Goal: Participate in discussion

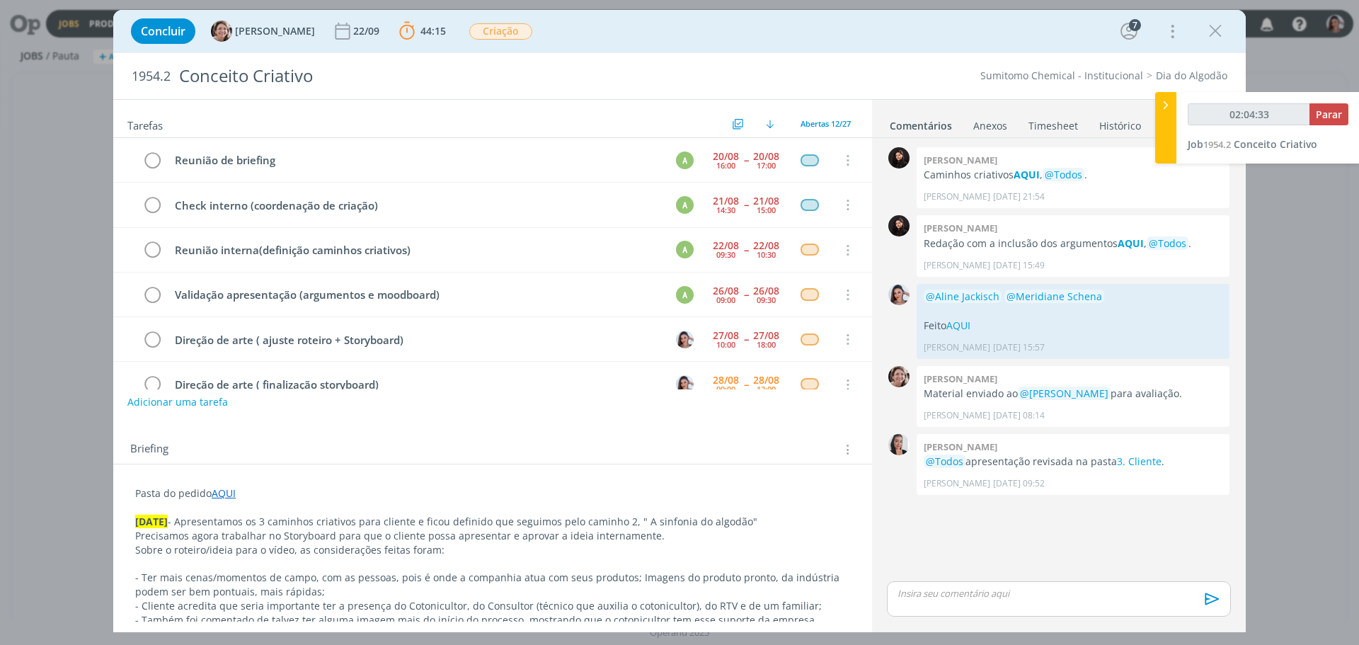
scroll to position [142, 0]
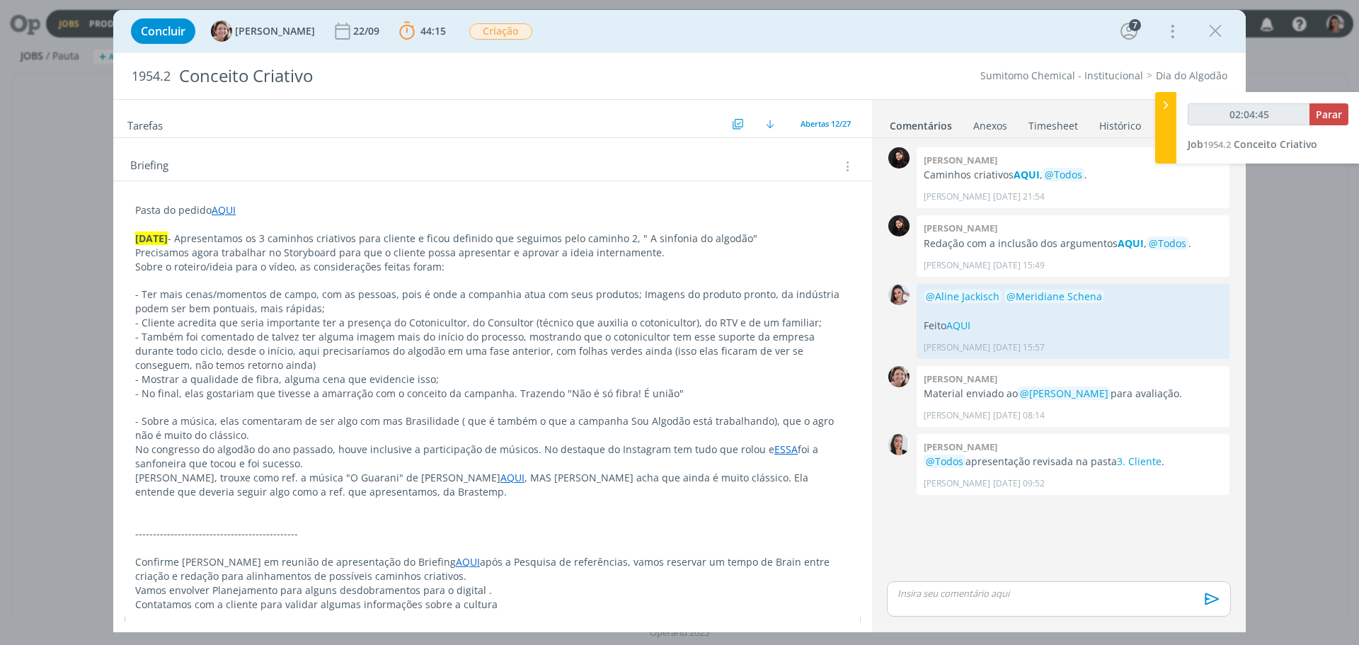
click at [1011, 592] on p "dialog" at bounding box center [1058, 593] width 321 height 13
type input "02:04:46"
click at [993, 588] on span "[PERSON_NAME]" at bounding box center [974, 587] width 88 height 16
click at [993, 588] on img at bounding box center [990, 588] width 18 height 18
type input "02:04:55"
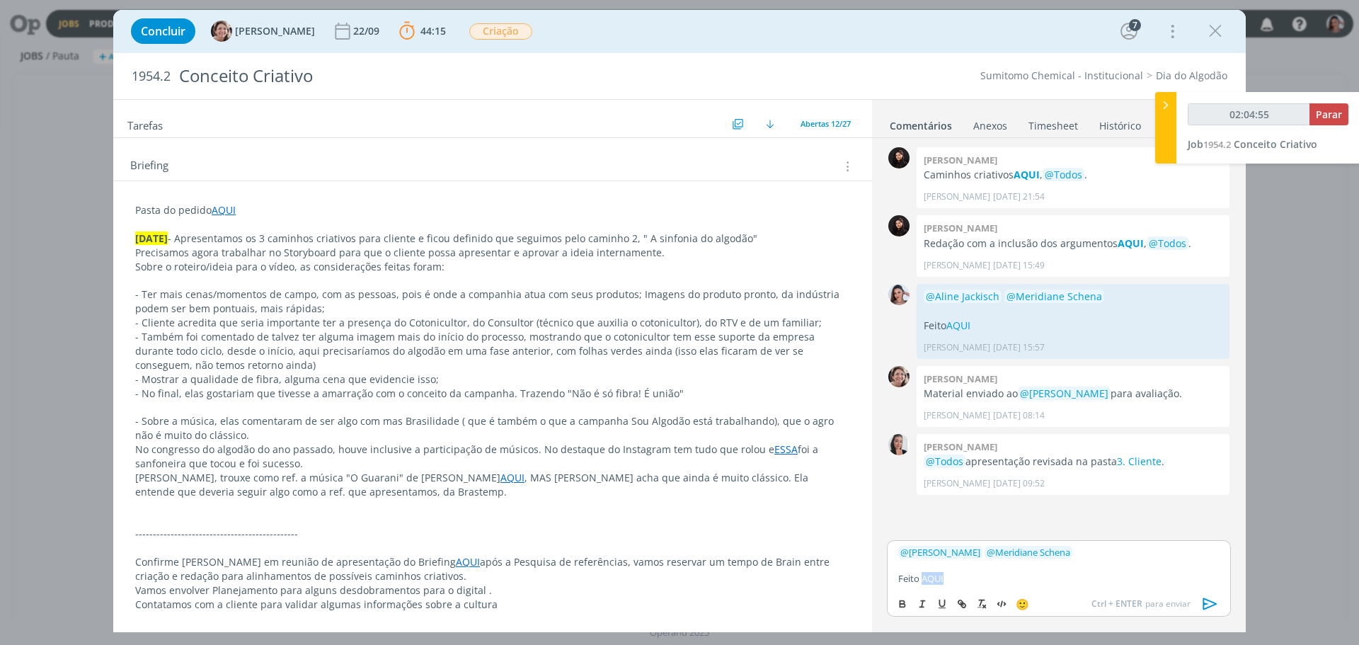
drag, startPoint x: 924, startPoint y: 580, endPoint x: 955, endPoint y: 577, distance: 30.6
click at [955, 577] on p "Feito AQUI" at bounding box center [1058, 578] width 321 height 13
click at [963, 599] on icon "dialog" at bounding box center [961, 603] width 11 height 11
paste input "[URL][DOMAIN_NAME]"
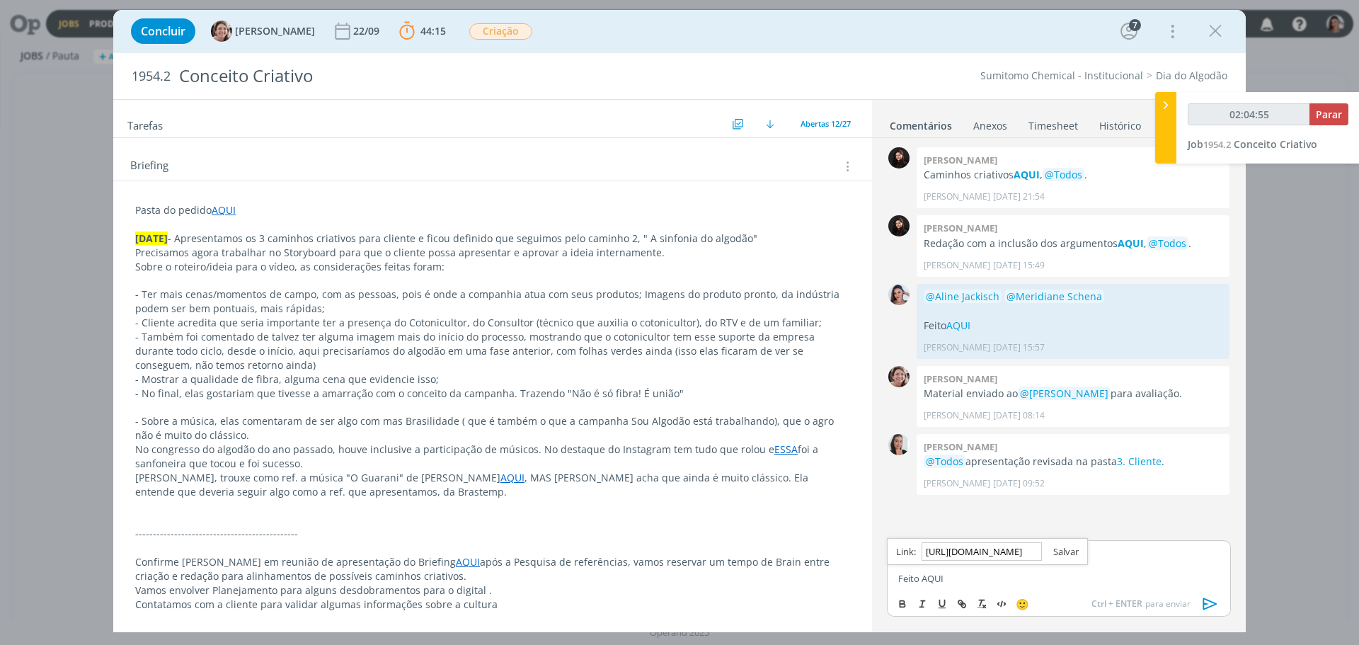
type input "[URL][DOMAIN_NAME]"
click at [1056, 555] on link "dialog" at bounding box center [1060, 551] width 37 height 13
click at [1203, 603] on icon "dialog" at bounding box center [1210, 604] width 14 height 12
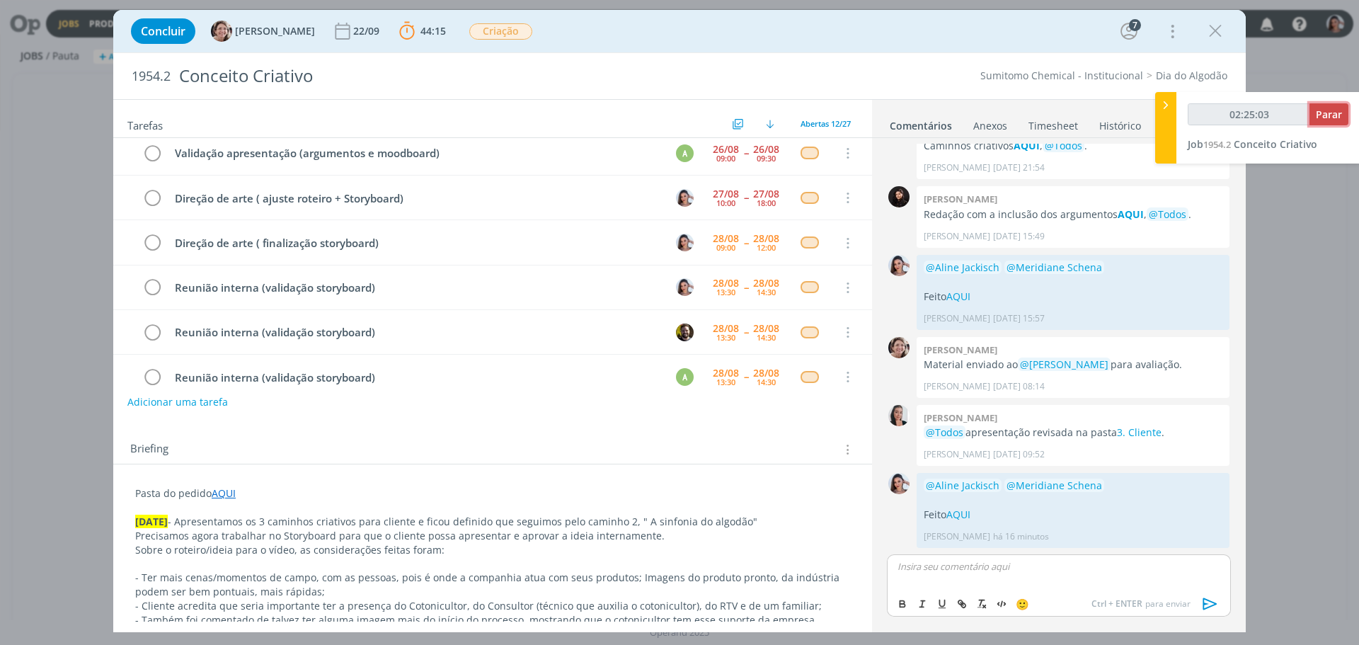
click at [1328, 110] on span "Parar" at bounding box center [1328, 114] width 26 height 13
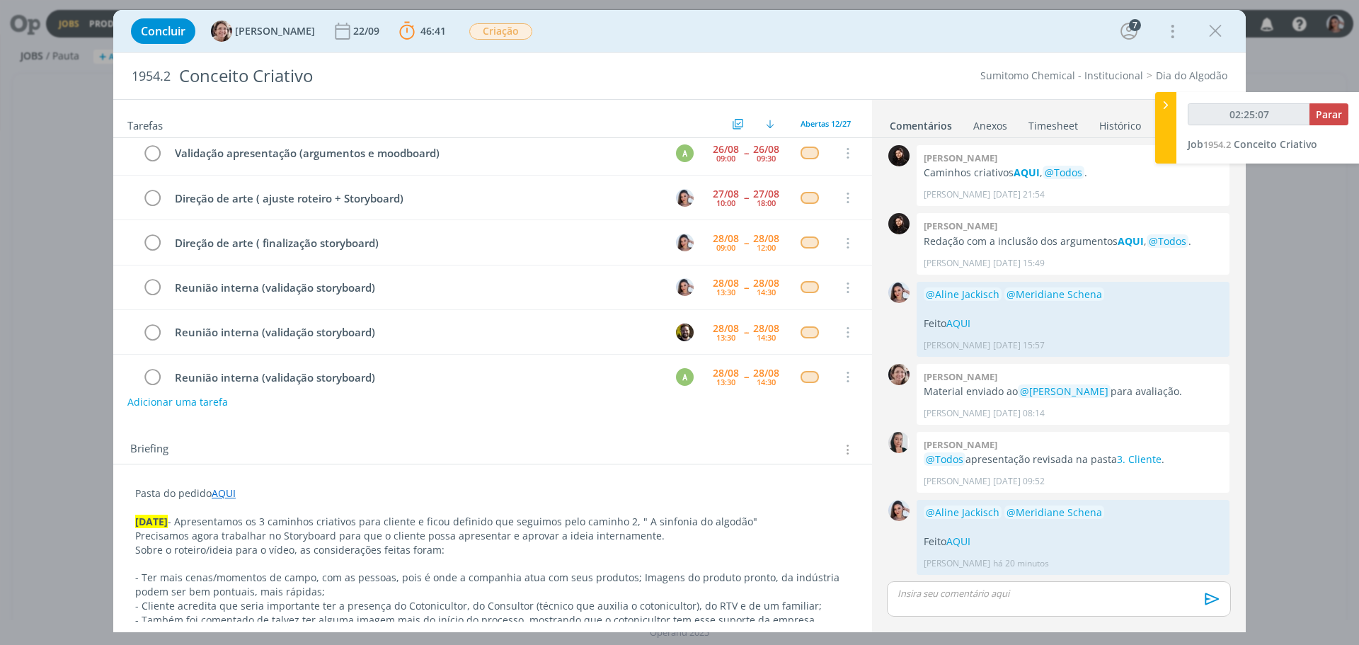
type input "02:26:00"
